Goal: Navigation & Orientation: Find specific page/section

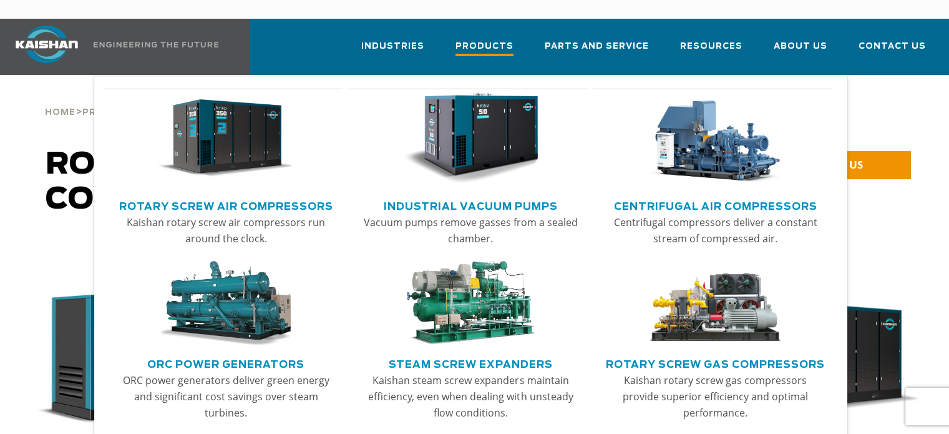
click at [492, 39] on span "Products" at bounding box center [485, 47] width 58 height 17
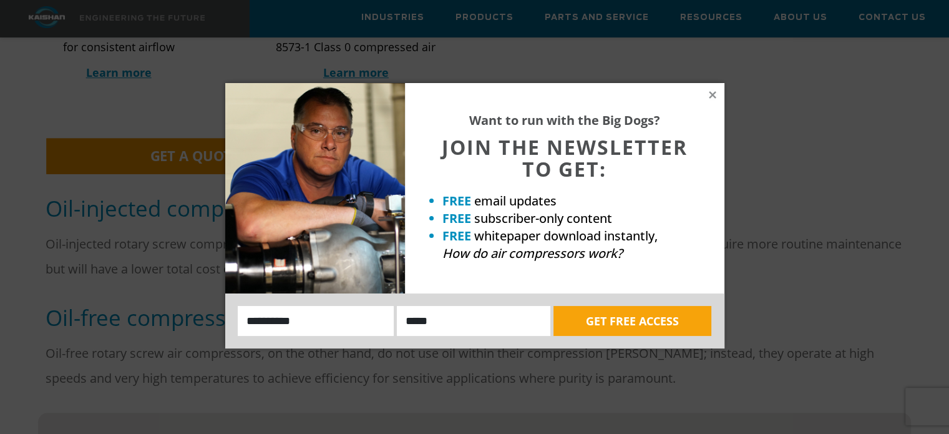
scroll to position [749, 0]
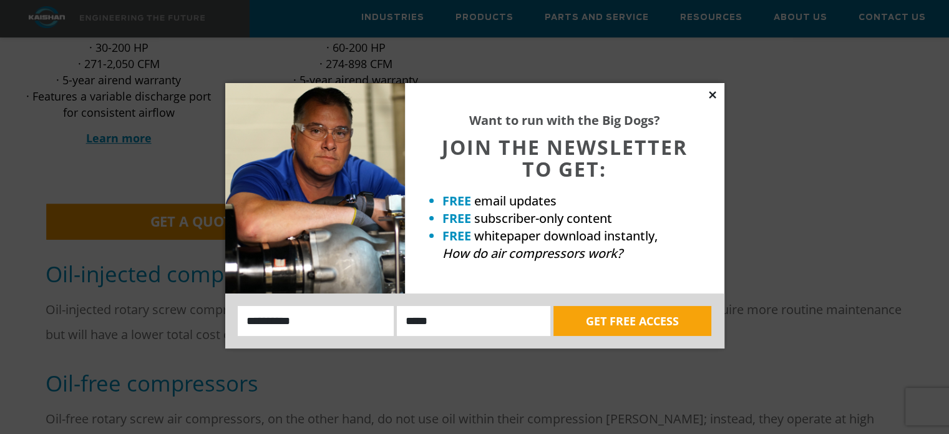
click at [714, 92] on icon at bounding box center [712, 94] width 7 height 7
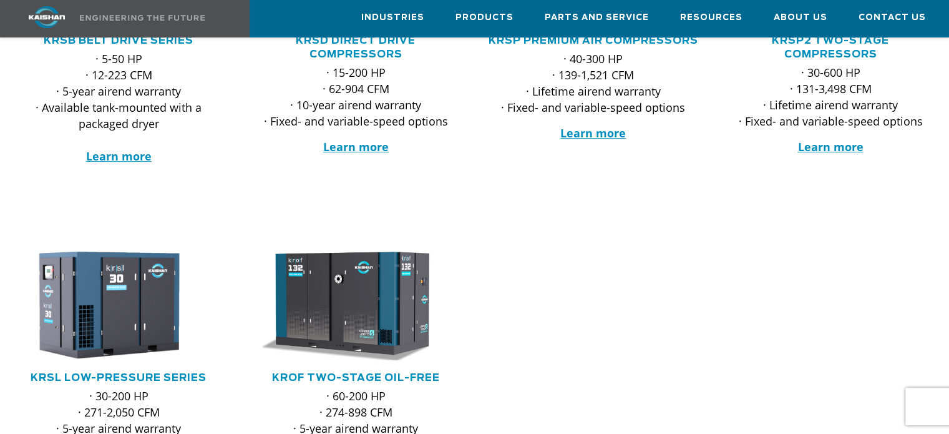
scroll to position [374, 0]
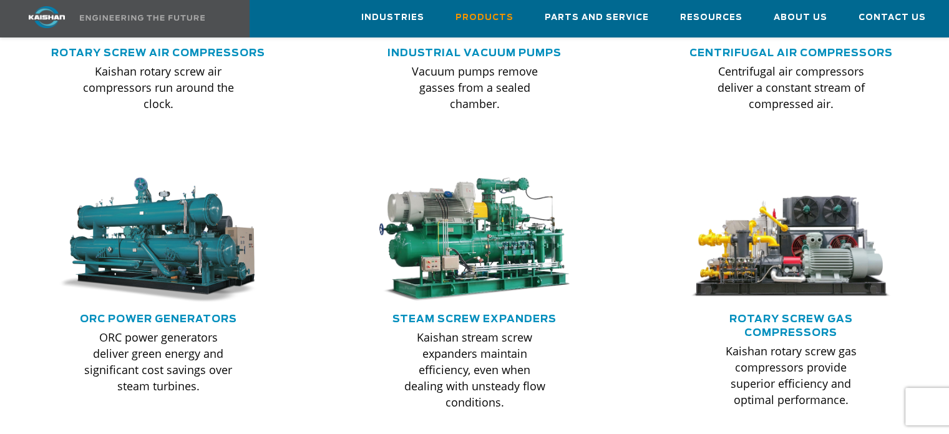
scroll to position [999, 0]
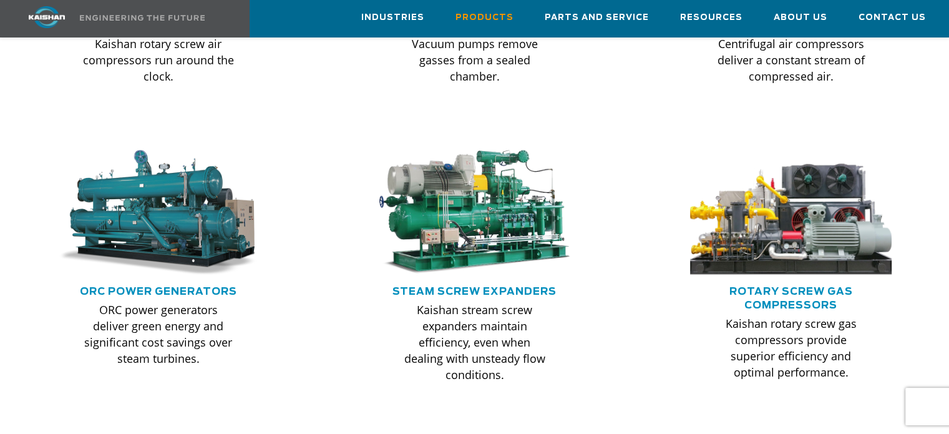
click at [796, 210] on img at bounding box center [791, 213] width 222 height 139
